Goal: Find specific page/section: Find specific page/section

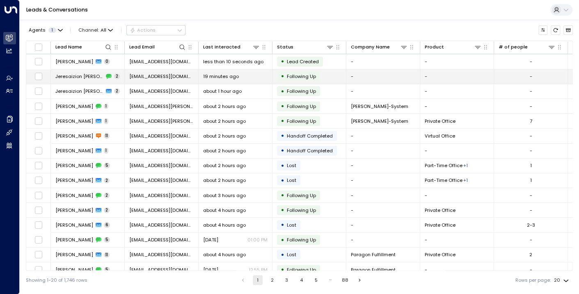
click at [79, 74] on span "Jeresaizion [PERSON_NAME]" at bounding box center [79, 76] width 48 height 7
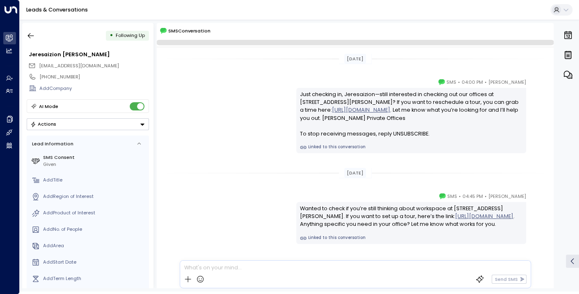
scroll to position [29, 0]
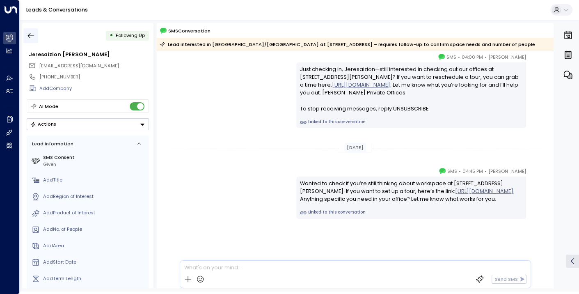
click at [31, 34] on icon "button" at bounding box center [31, 36] width 8 height 8
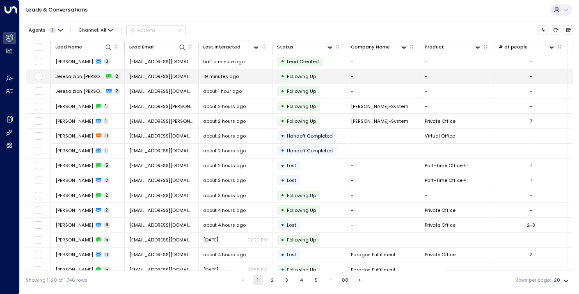
click at [62, 77] on span "Jeresaizion [PERSON_NAME]" at bounding box center [79, 76] width 48 height 7
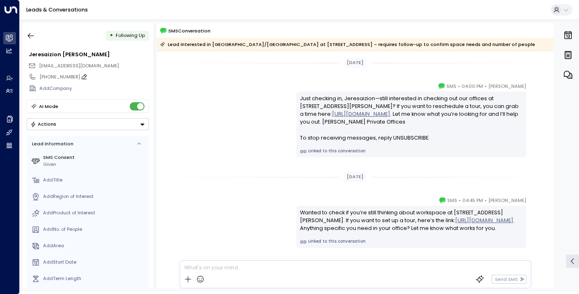
scroll to position [33, 0]
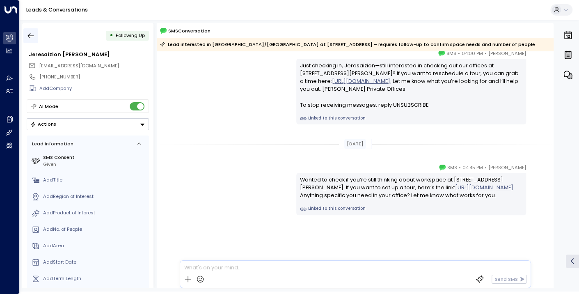
click at [32, 36] on icon "button" at bounding box center [31, 36] width 8 height 8
